Goal: Task Accomplishment & Management: Manage account settings

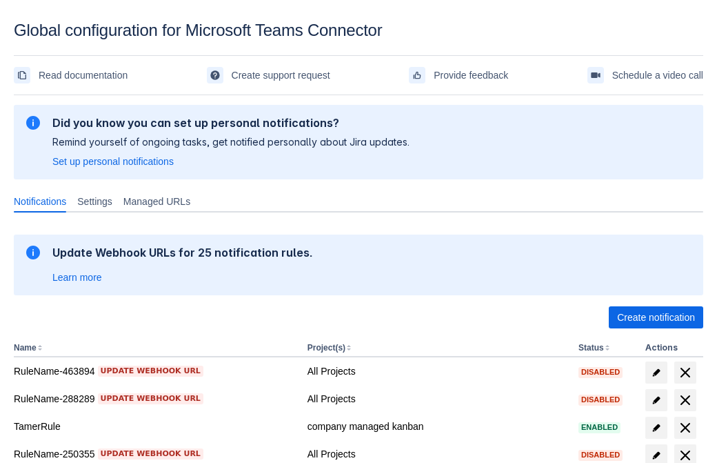
click at [656, 317] on span "Create notification" at bounding box center [656, 317] width 78 height 22
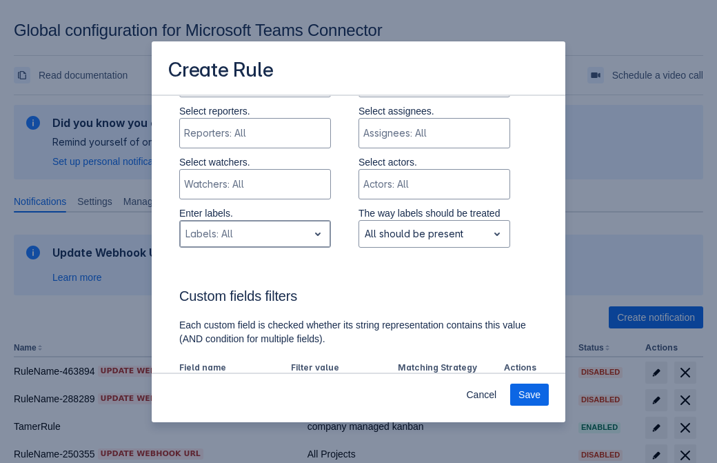
click at [255, 234] on div "Scrollable content" at bounding box center [244, 234] width 117 height 17
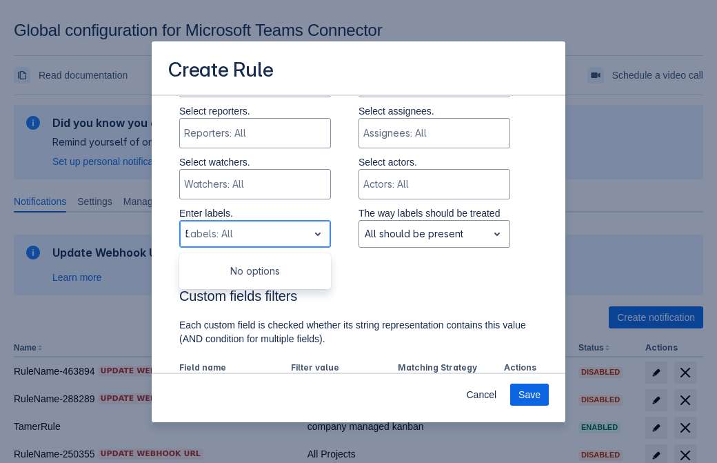
type input "577214_label"
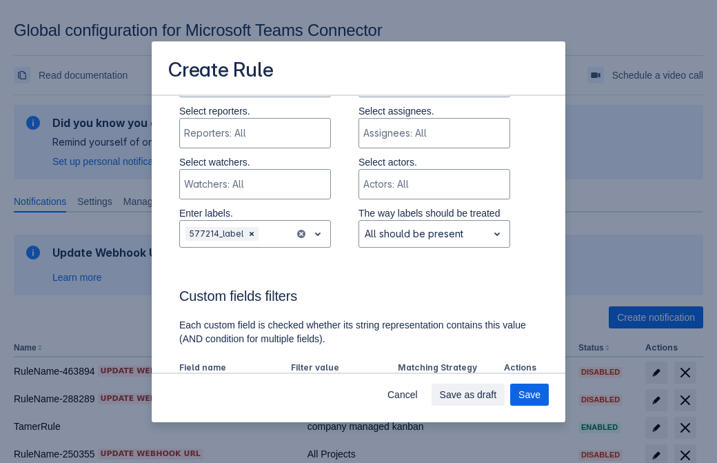
scroll to position [904, 0]
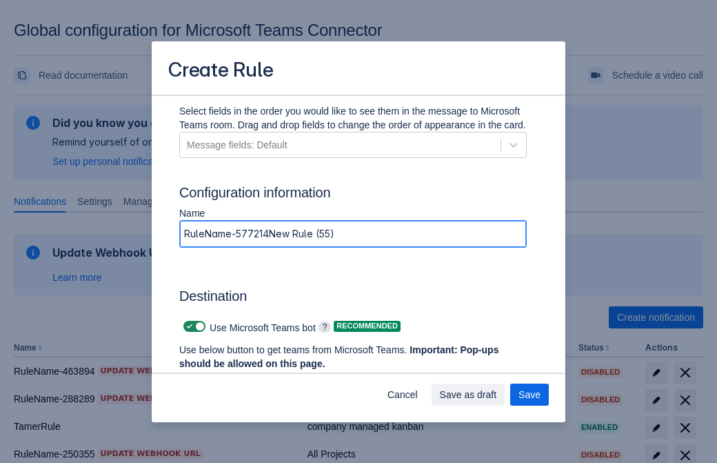
type input "RuleName-577214New Rule (55)"
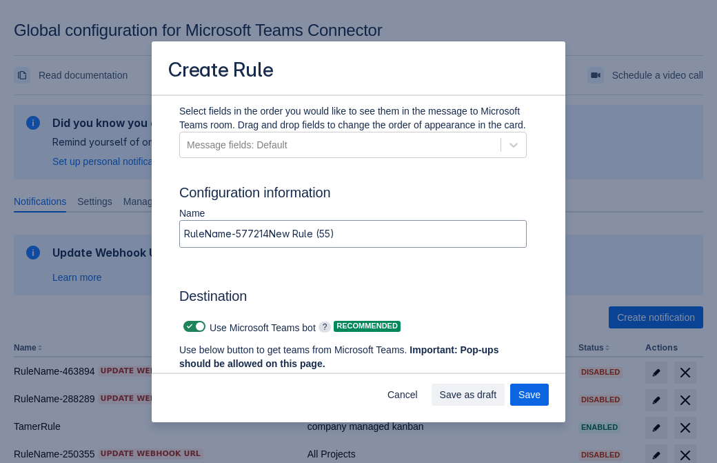
click at [188, 326] on span "Scrollable content" at bounding box center [189, 326] width 11 height 11
click at [188, 326] on input "Scrollable content" at bounding box center [188, 326] width 9 height 9
checkbox input "false"
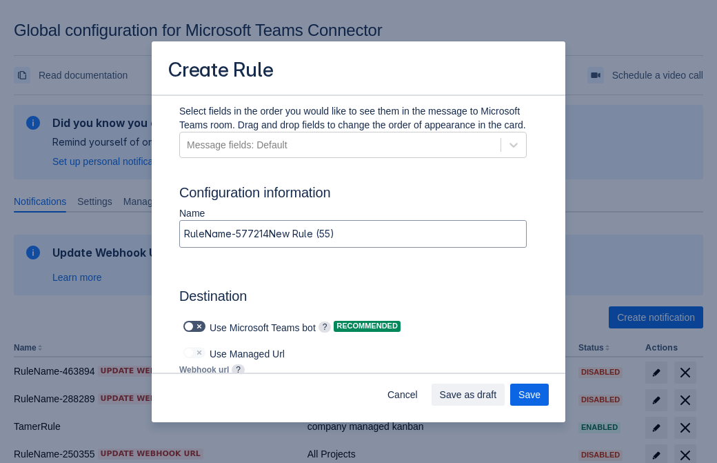
type input "https://prod-172.westeurope.logic.azure.com:443/workflows/ae977bb6ae334c9d95dfe…"
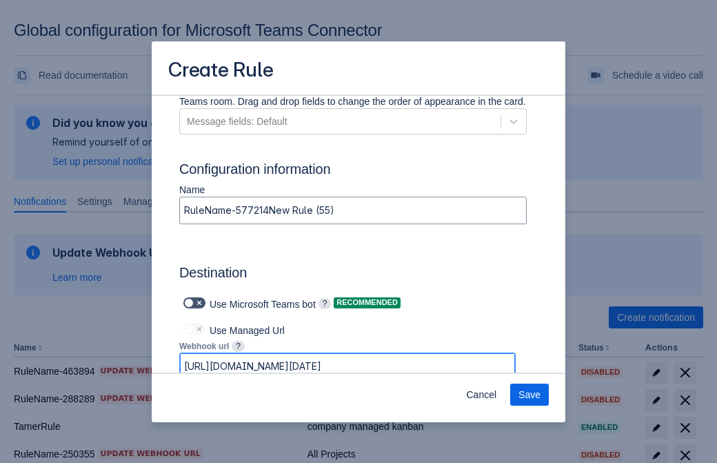
click at [530, 395] on span "Save" at bounding box center [530, 395] width 22 height 22
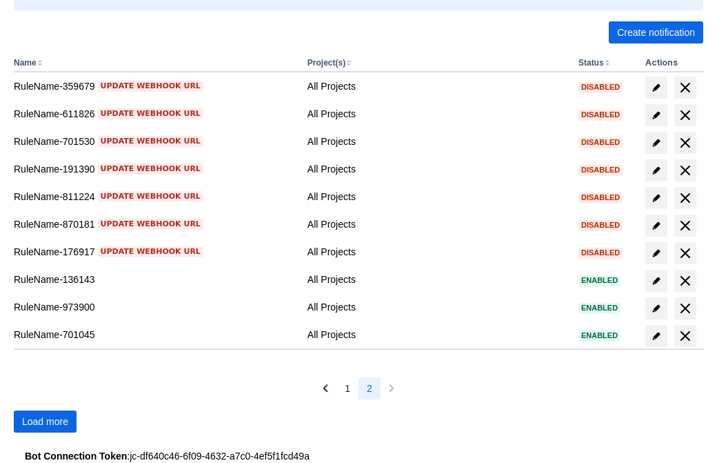
click at [45, 422] on span "Load more" at bounding box center [45, 421] width 46 height 22
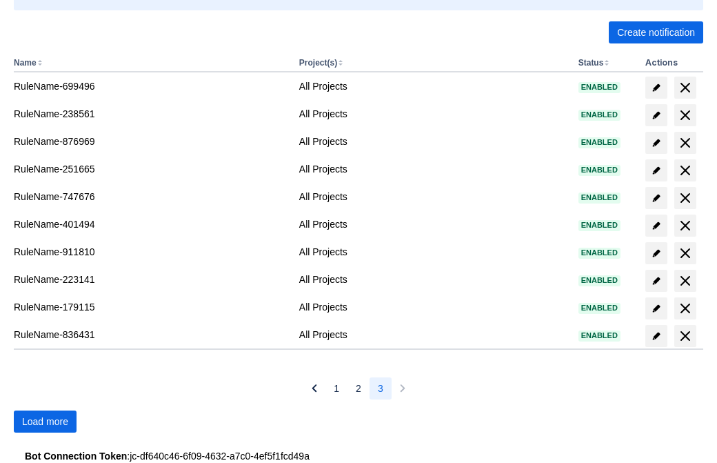
click at [45, 422] on span "Load more" at bounding box center [45, 421] width 46 height 22
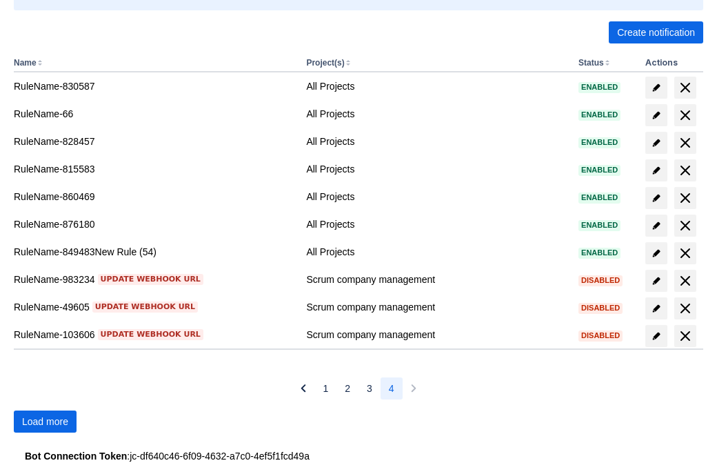
click at [45, 422] on span "Load more" at bounding box center [45, 421] width 46 height 22
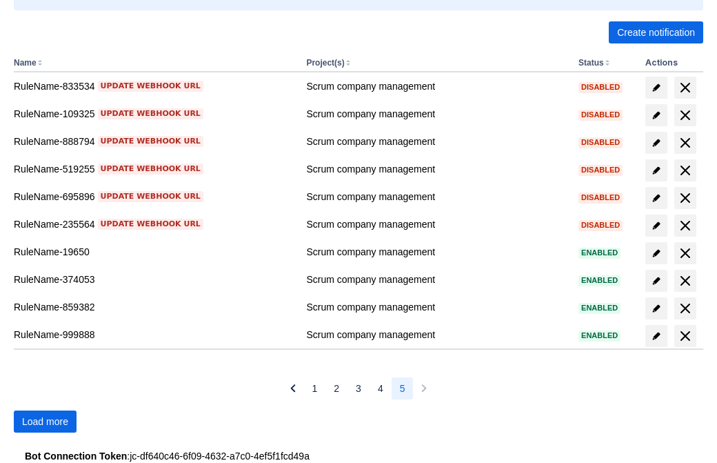
click at [45, 422] on span "Load more" at bounding box center [45, 421] width 46 height 22
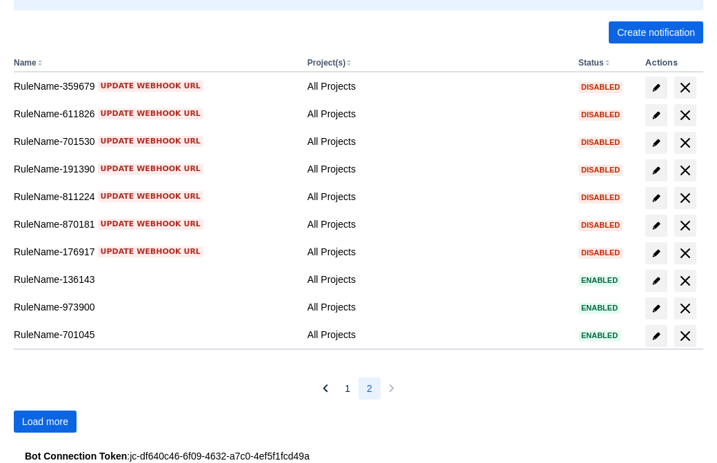
click at [45, 422] on span "Load more" at bounding box center [45, 421] width 46 height 22
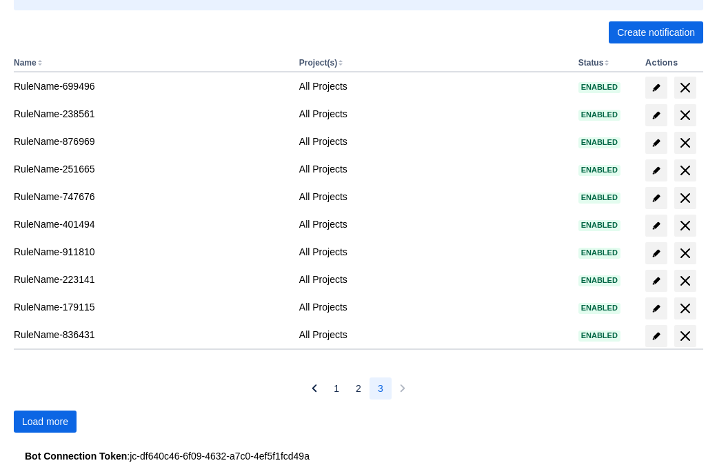
click at [45, 422] on span "Load more" at bounding box center [45, 421] width 46 height 22
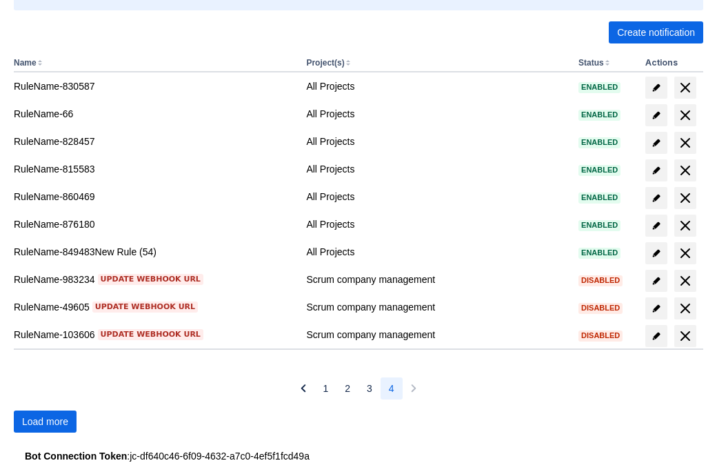
click at [45, 422] on span "Load more" at bounding box center [45, 421] width 46 height 22
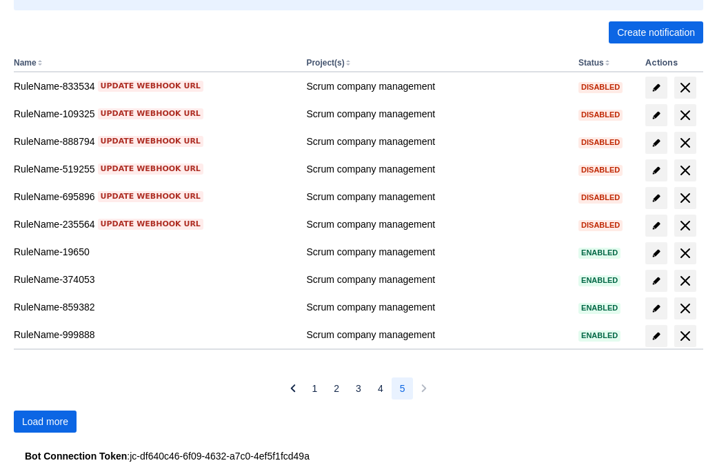
click at [45, 422] on span "Load more" at bounding box center [45, 421] width 46 height 22
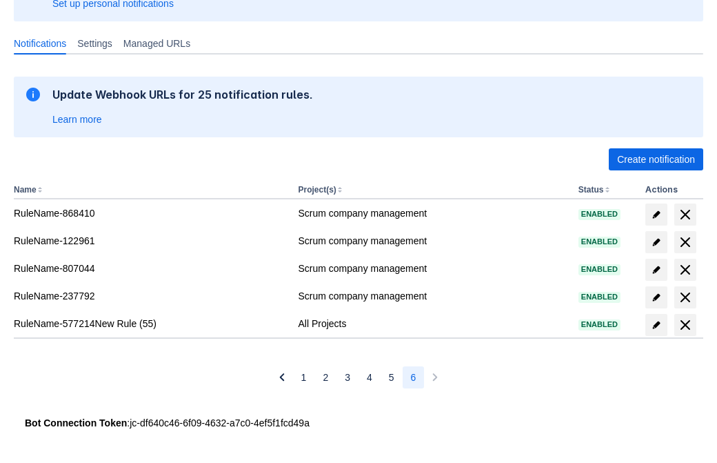
click at [685, 325] on span "delete" at bounding box center [685, 325] width 17 height 17
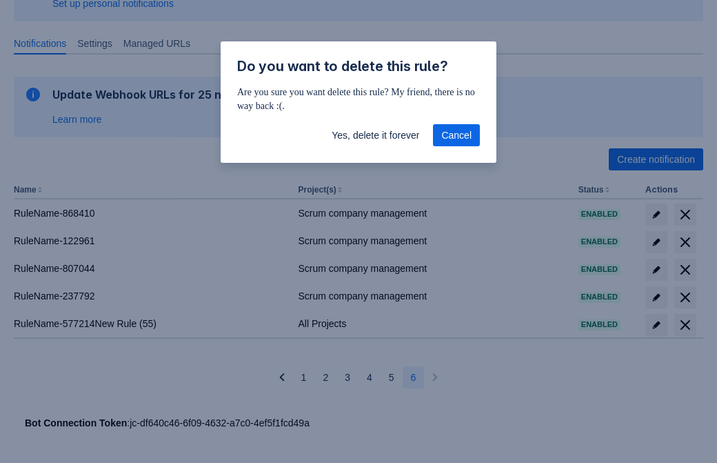
click at [375, 135] on span "Yes, delete it forever" at bounding box center [376, 135] width 88 height 22
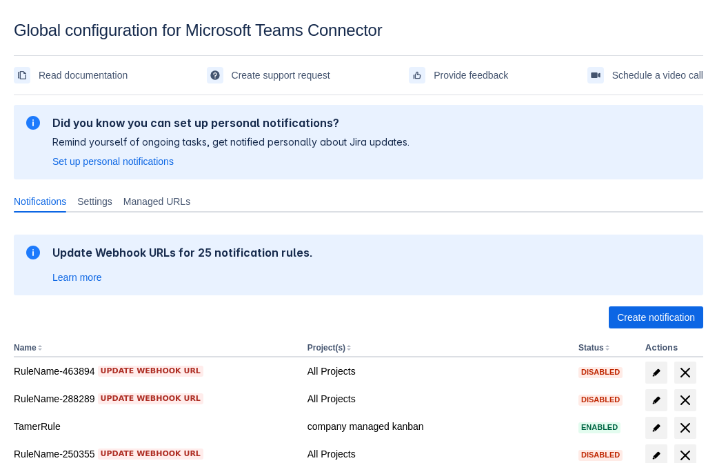
click at [656, 317] on span "Create notification" at bounding box center [656, 317] width 78 height 22
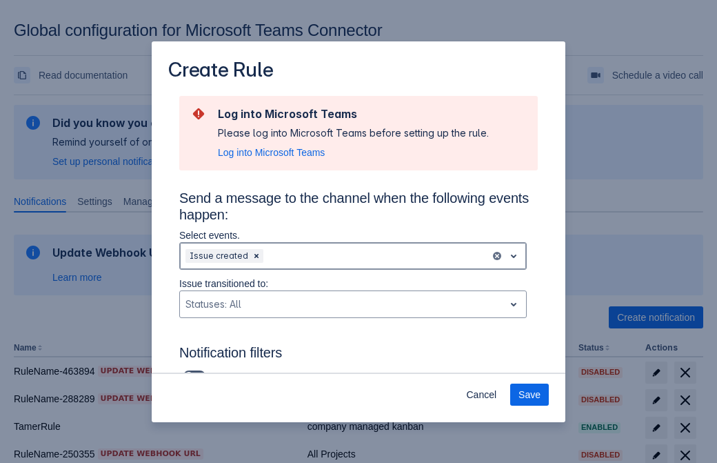
click at [353, 256] on div "Scrollable content" at bounding box center [375, 256] width 219 height 17
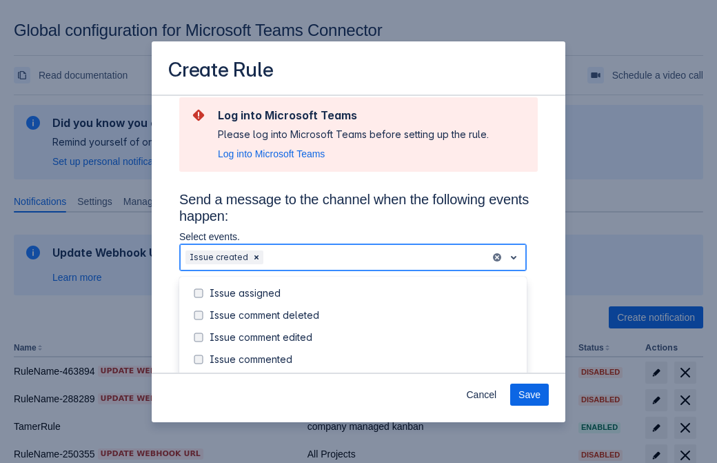
scroll to position [148, 0]
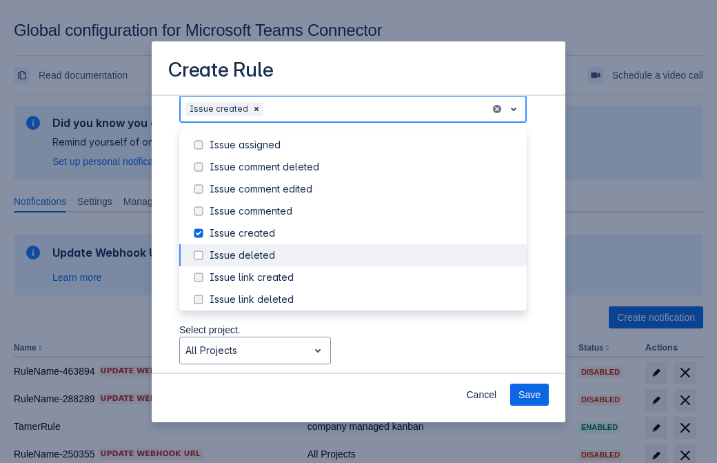
click at [364, 233] on div "Issue created" at bounding box center [364, 233] width 309 height 14
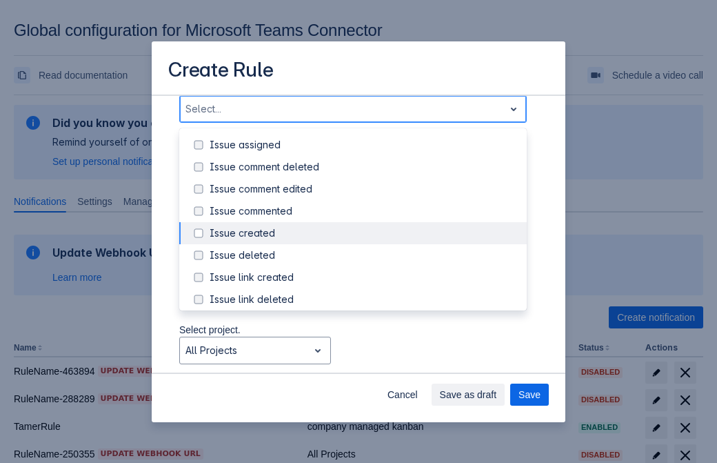
click at [364, 359] on div "Issue updated" at bounding box center [364, 366] width 309 height 14
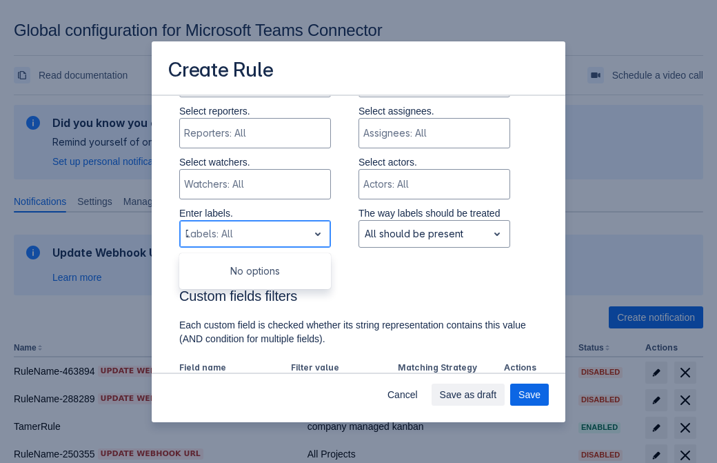
type input "741494_label"
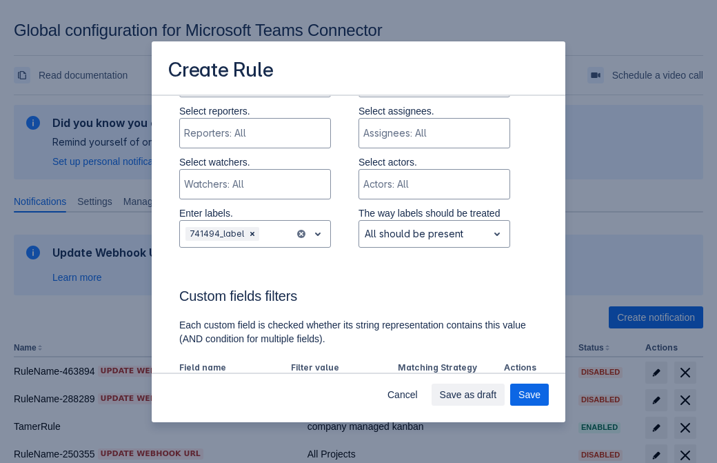
scroll to position [904, 0]
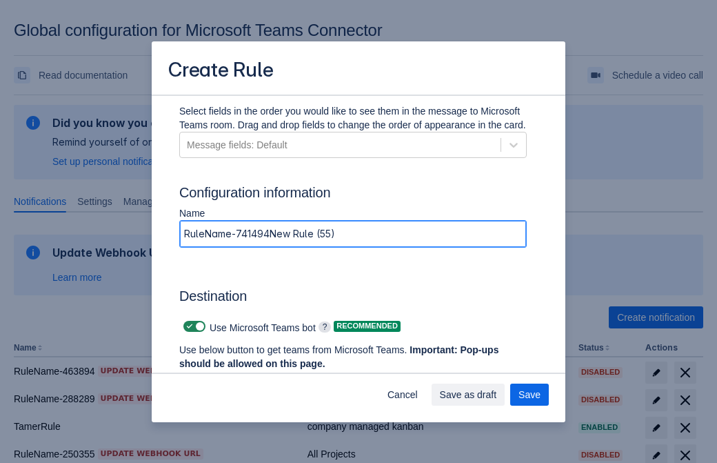
type input "RuleName-741494New Rule (55)"
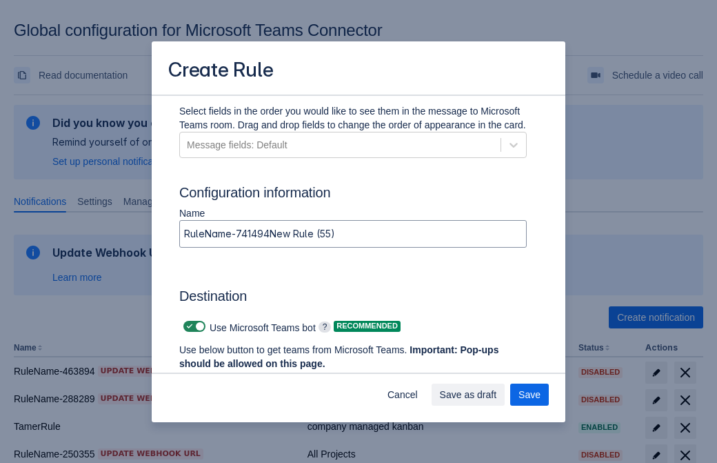
click at [188, 326] on span "Scrollable content" at bounding box center [189, 326] width 11 height 11
click at [188, 326] on input "Scrollable content" at bounding box center [188, 326] width 9 height 9
checkbox input "false"
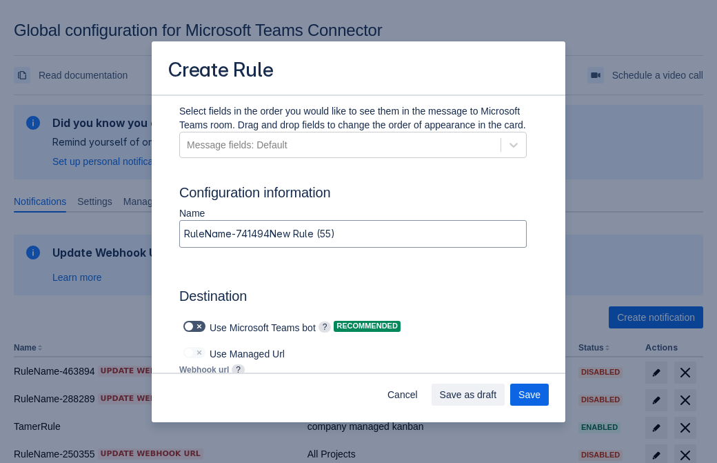
type input "https://prod-112.westeurope.logic.azure.com:443/workflows/bae959254738451b85002…"
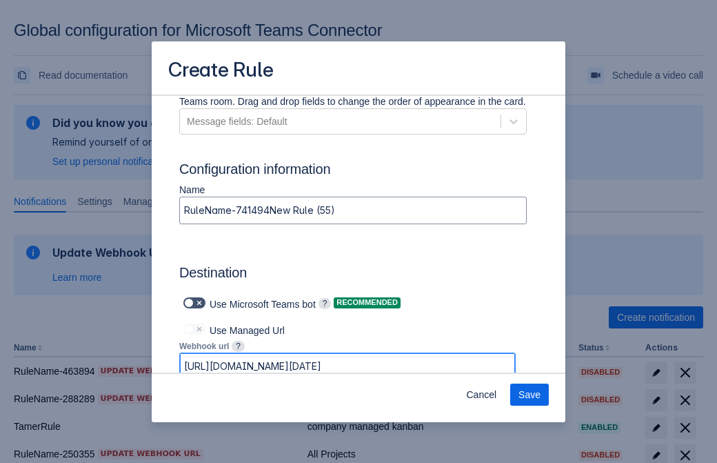
click at [530, 395] on span "Save" at bounding box center [530, 395] width 22 height 22
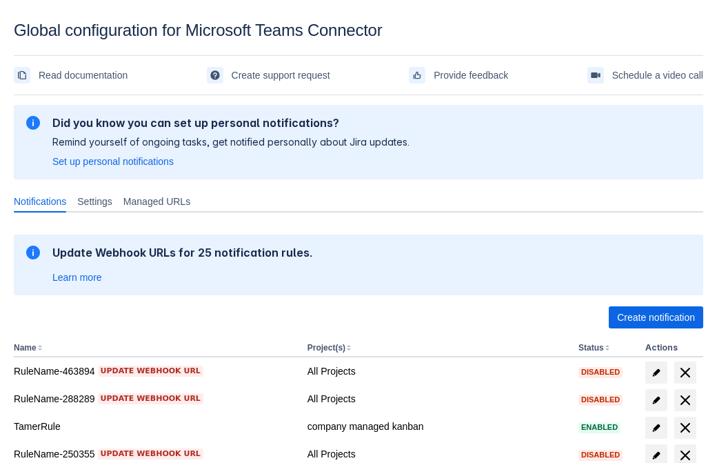
scroll to position [285, 0]
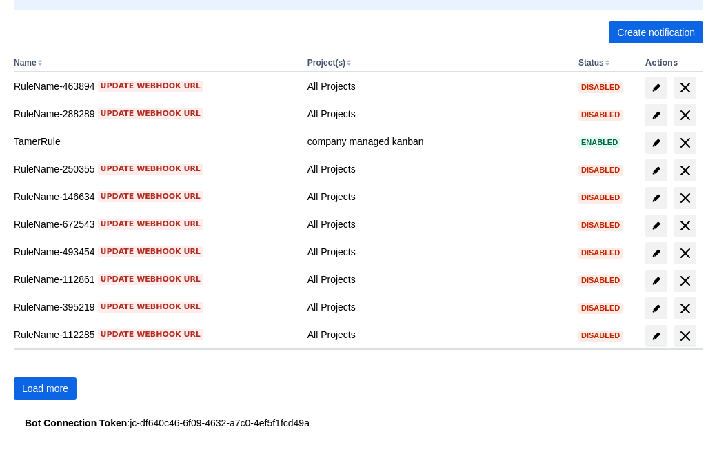
click at [45, 388] on span "Load more" at bounding box center [45, 388] width 46 height 22
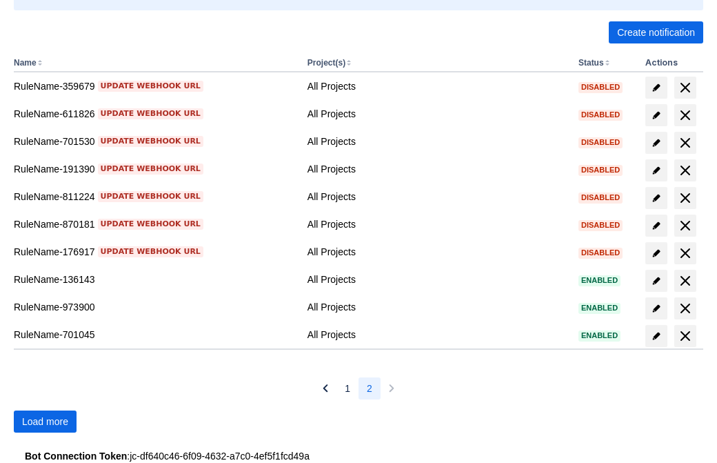
click at [45, 422] on span "Load more" at bounding box center [45, 421] width 46 height 22
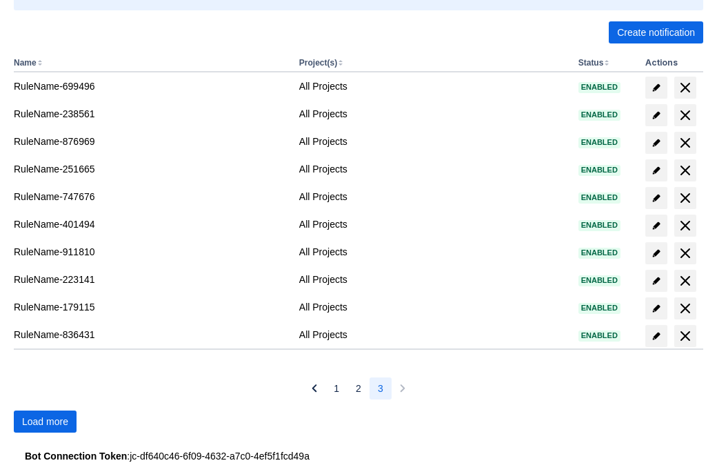
click at [45, 422] on span "Load more" at bounding box center [45, 421] width 46 height 22
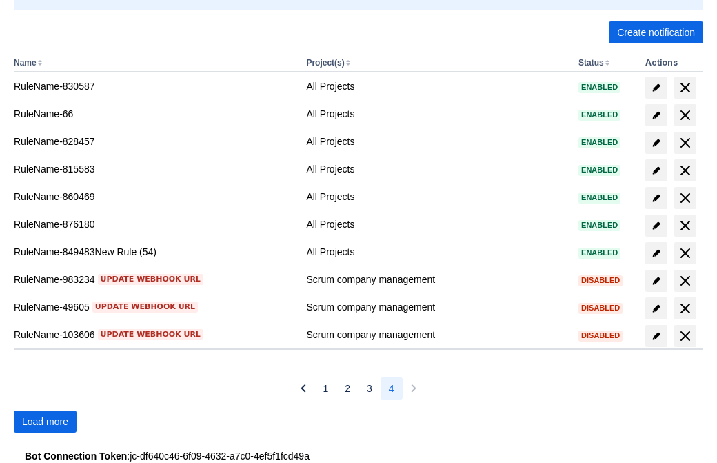
click at [45, 422] on span "Load more" at bounding box center [45, 421] width 46 height 22
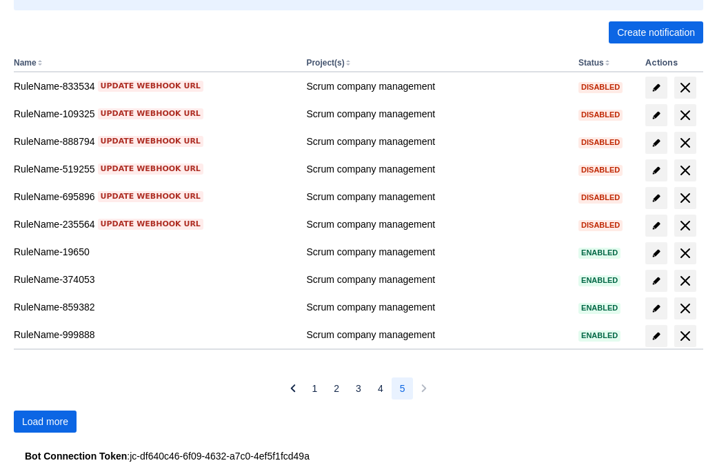
click at [45, 422] on span "Load more" at bounding box center [45, 421] width 46 height 22
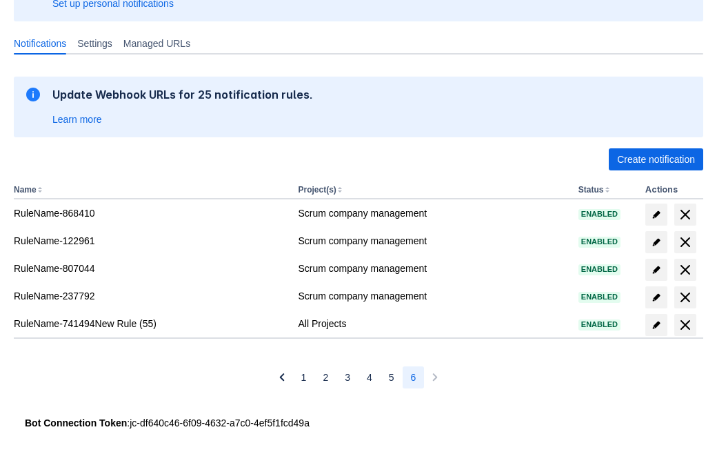
scroll to position [158, 0]
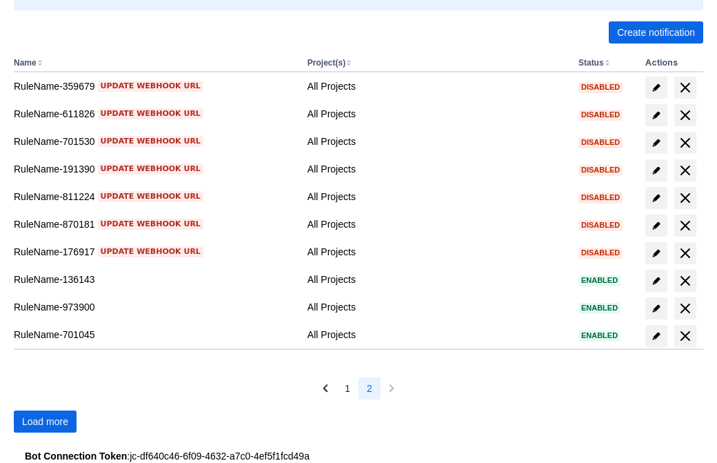
click at [45, 422] on span "Load more" at bounding box center [45, 421] width 46 height 22
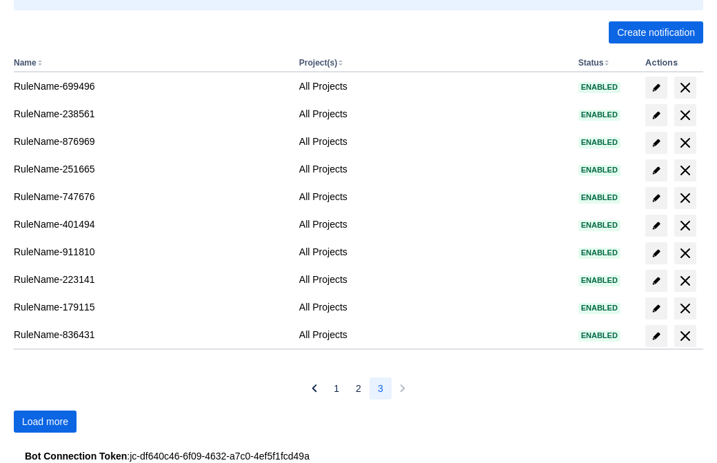
click at [45, 422] on span "Load more" at bounding box center [45, 421] width 46 height 22
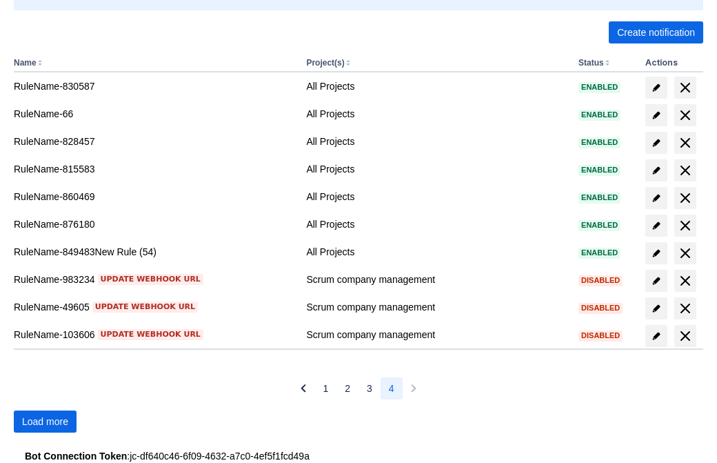
click at [45, 422] on span "Load more" at bounding box center [45, 421] width 46 height 22
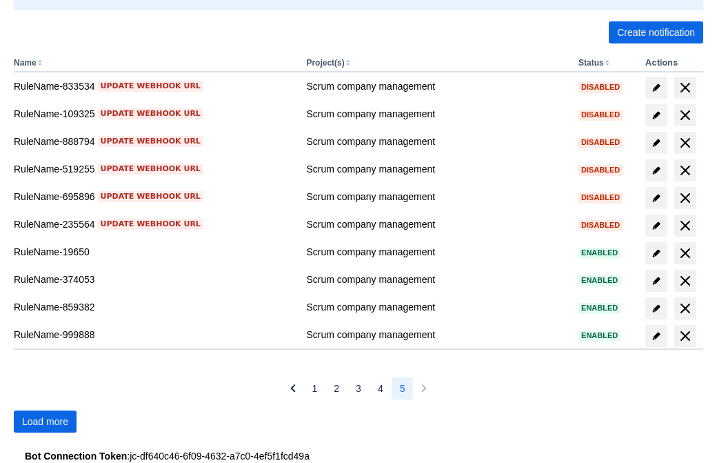
click at [45, 422] on span "Load more" at bounding box center [45, 421] width 46 height 22
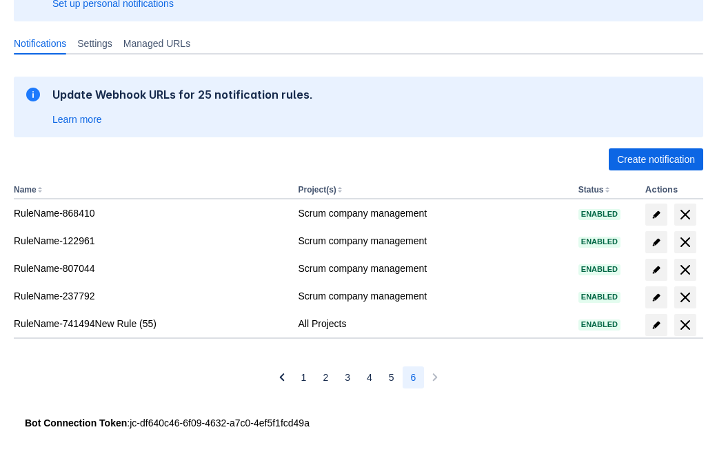
click at [685, 325] on span "delete" at bounding box center [685, 325] width 17 height 17
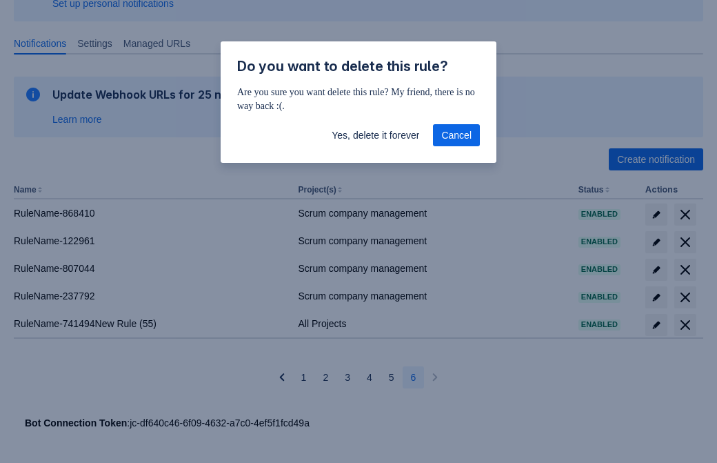
click at [375, 135] on span "Yes, delete it forever" at bounding box center [376, 135] width 88 height 22
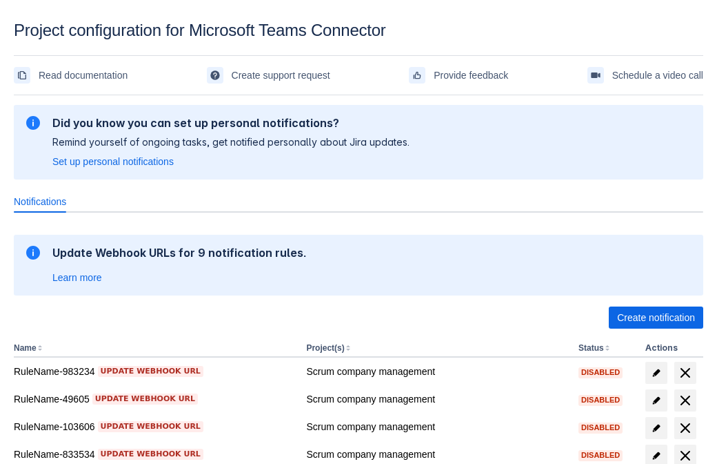
click at [656, 317] on span "Create notification" at bounding box center [656, 317] width 78 height 22
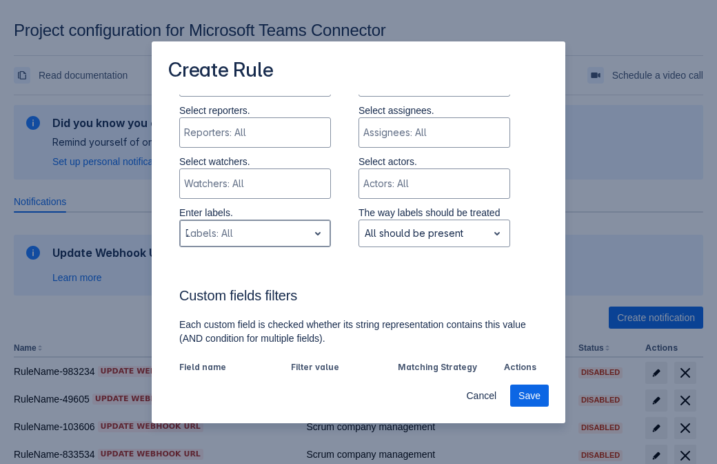
type input "764521_label"
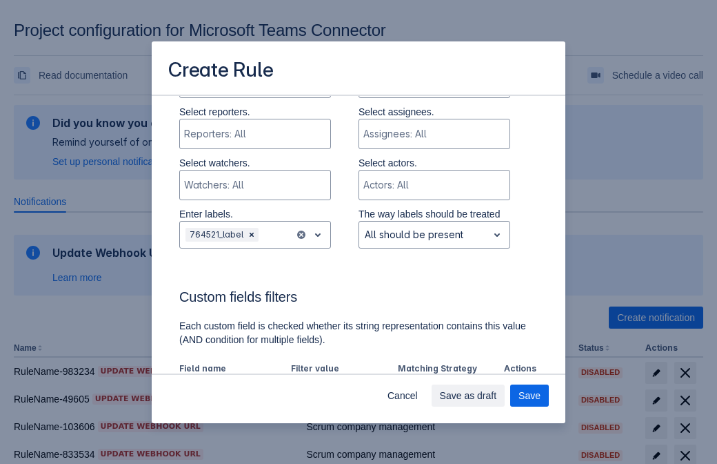
scroll to position [855, 0]
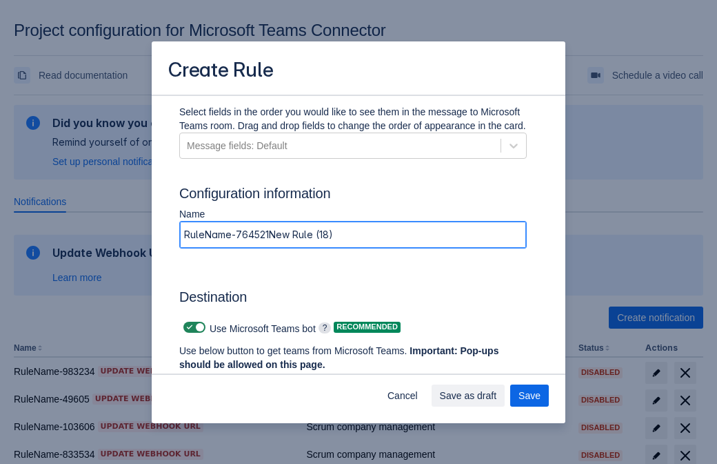
type input "RuleName-764521New Rule (18)"
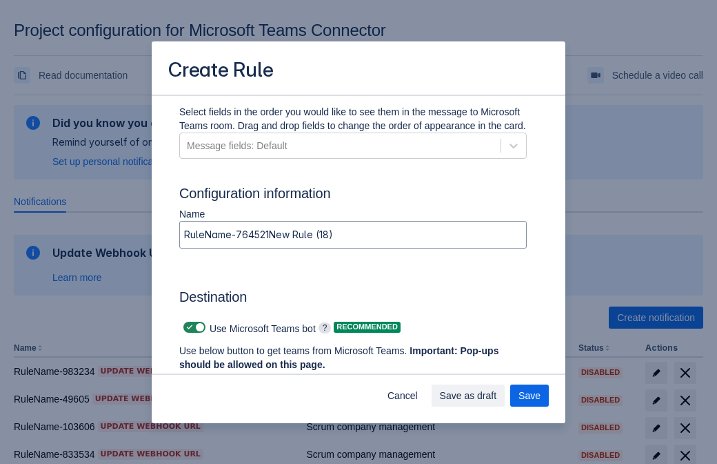
click at [188, 327] on span at bounding box center [189, 326] width 11 height 11
click at [188, 327] on input "checkbox" at bounding box center [188, 327] width 9 height 9
checkbox input "false"
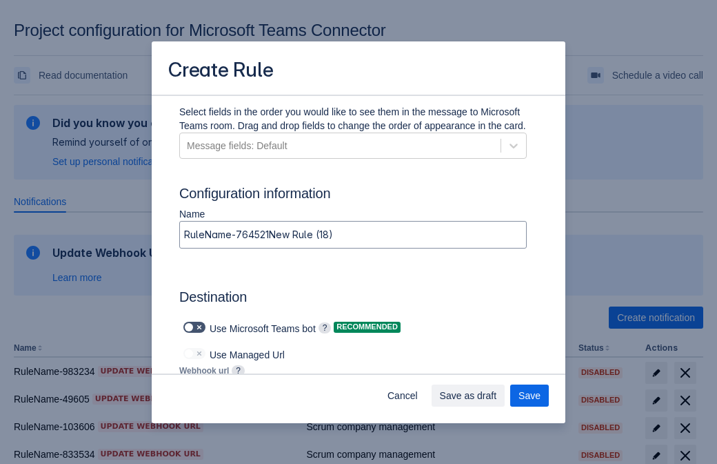
type input "https://prod-103.westeurope.logic.azure.com:443/workflows/562279af401f414e8dae6…"
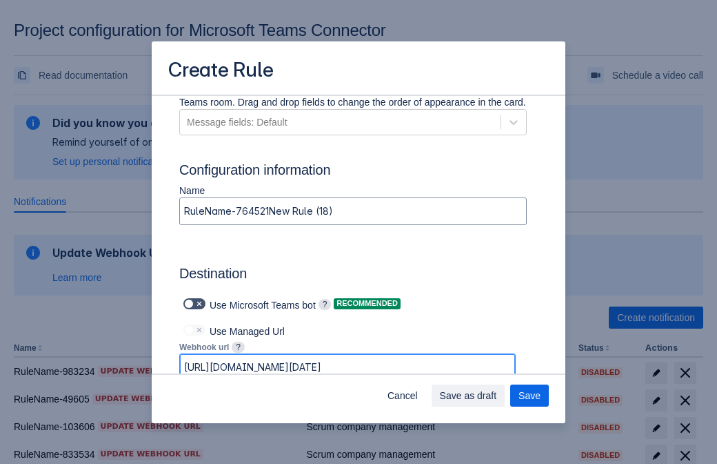
click at [497, 395] on span "Save as draft" at bounding box center [468, 395] width 57 height 22
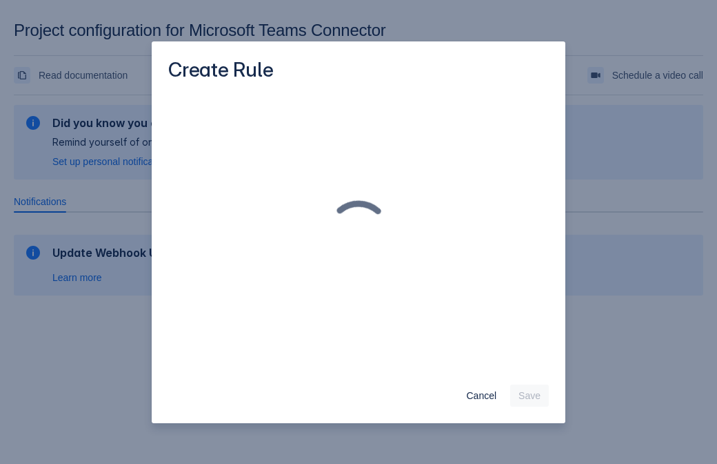
scroll to position [0, 0]
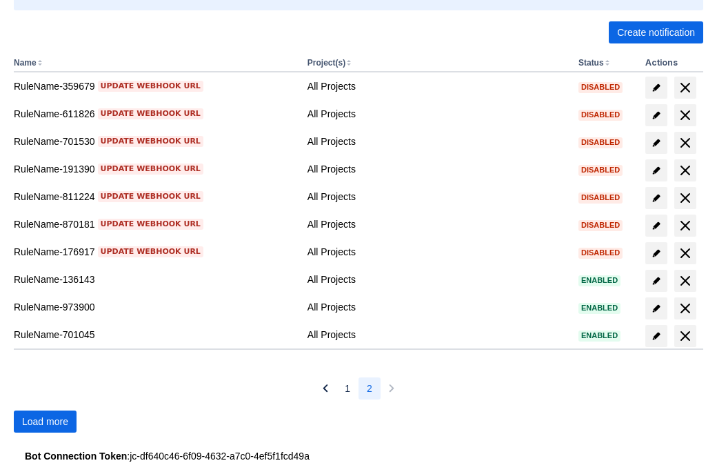
click at [45, 422] on span "Load more" at bounding box center [45, 421] width 46 height 22
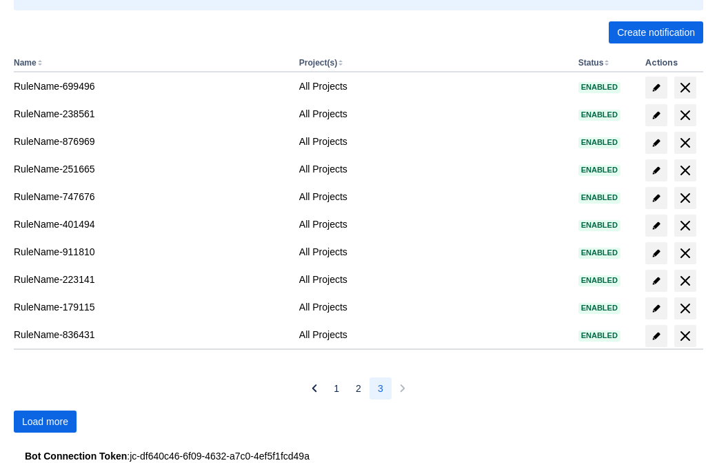
click at [45, 422] on span "Load more" at bounding box center [45, 421] width 46 height 22
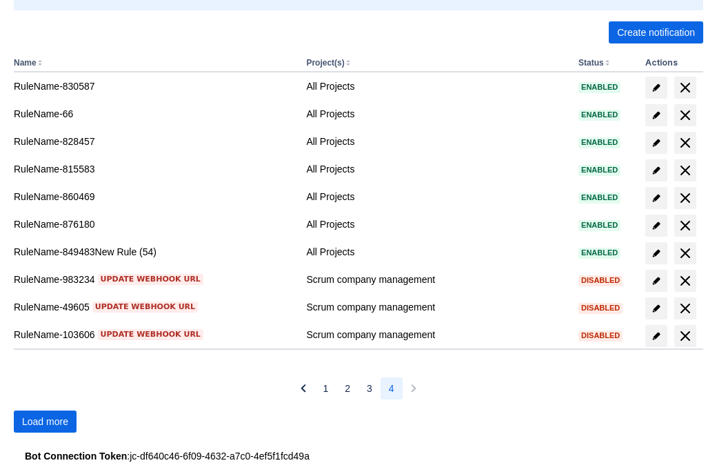
click at [45, 422] on span "Load more" at bounding box center [45, 421] width 46 height 22
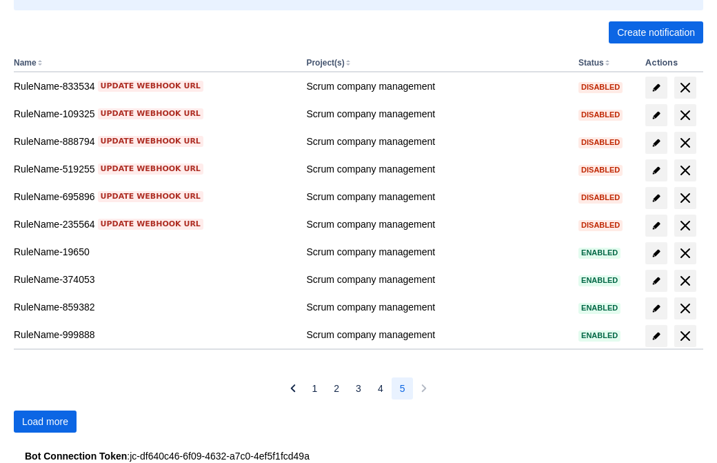
click at [45, 422] on span "Load more" at bounding box center [45, 421] width 46 height 22
